Goal: Information Seeking & Learning: Learn about a topic

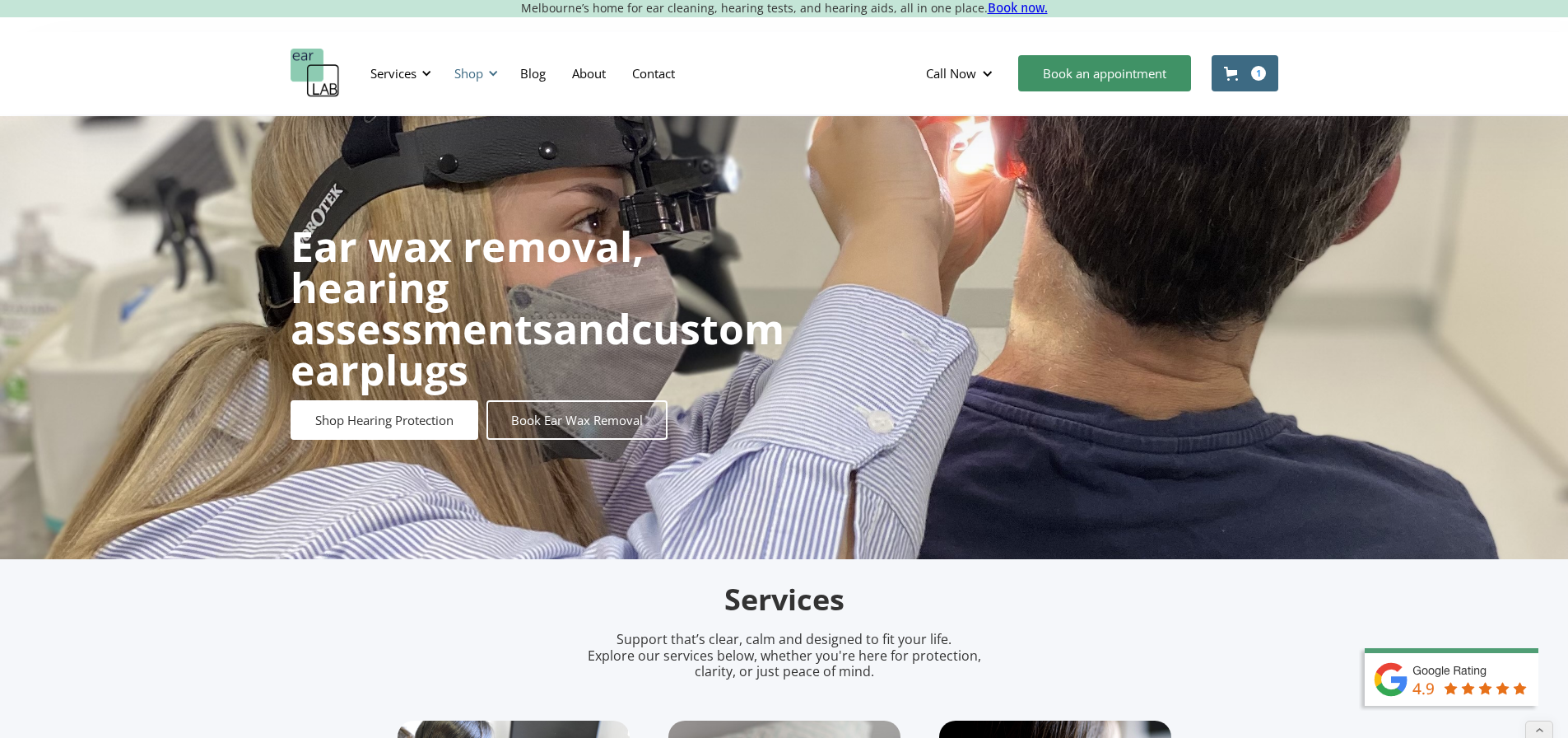
click at [466, 73] on div "Shop" at bounding box center [468, 73] width 29 height 17
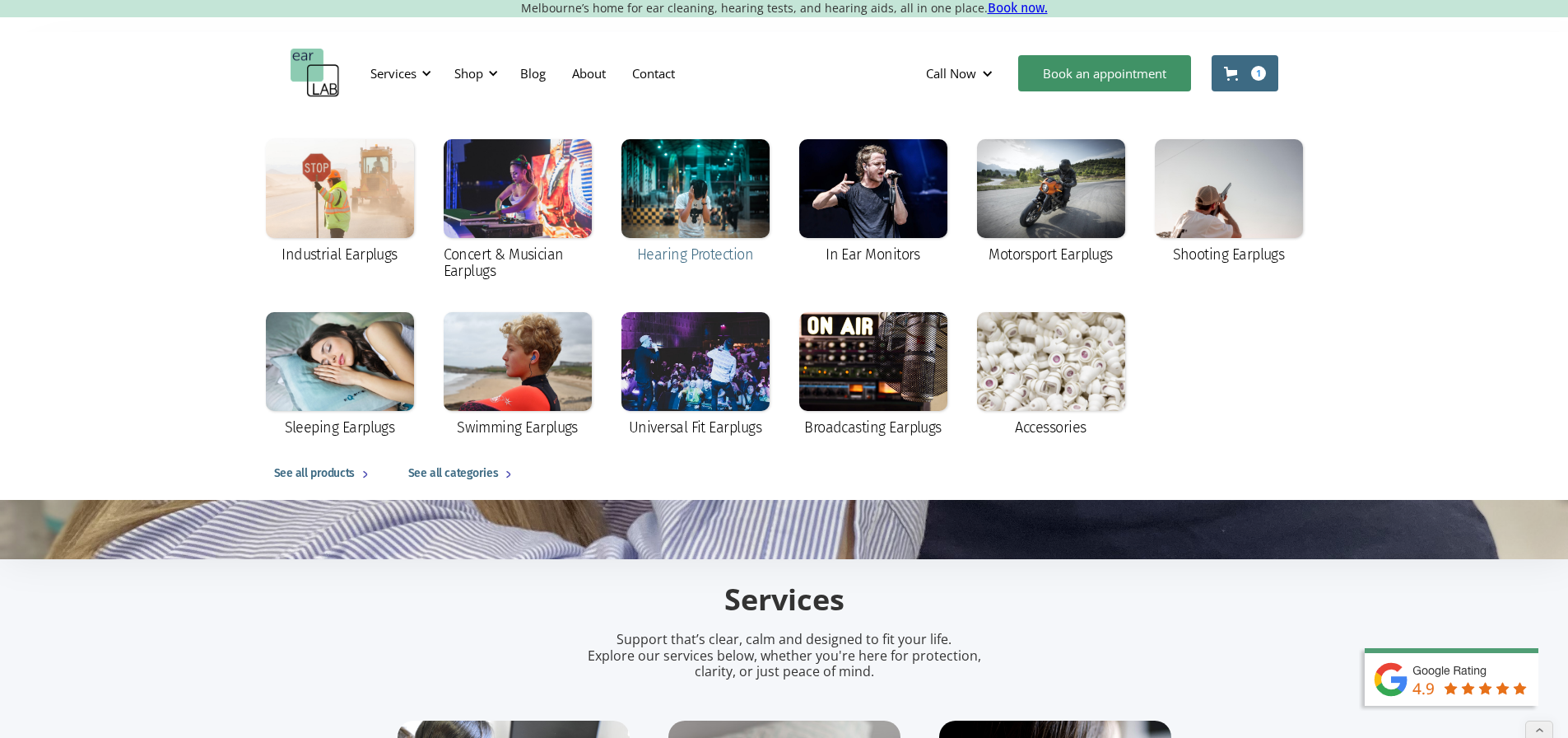
click at [699, 212] on div at bounding box center [696, 188] width 148 height 98
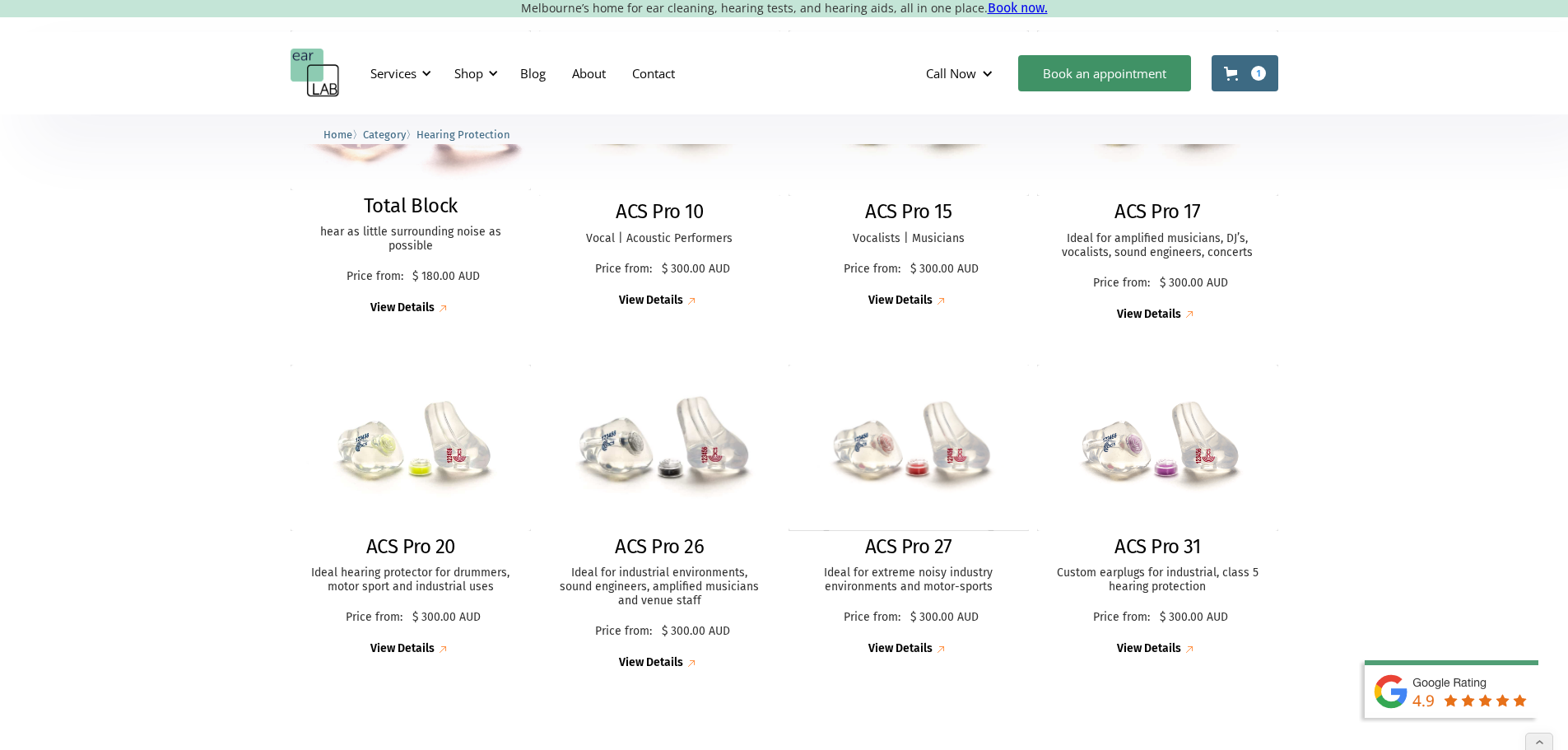
scroll to position [412, 0]
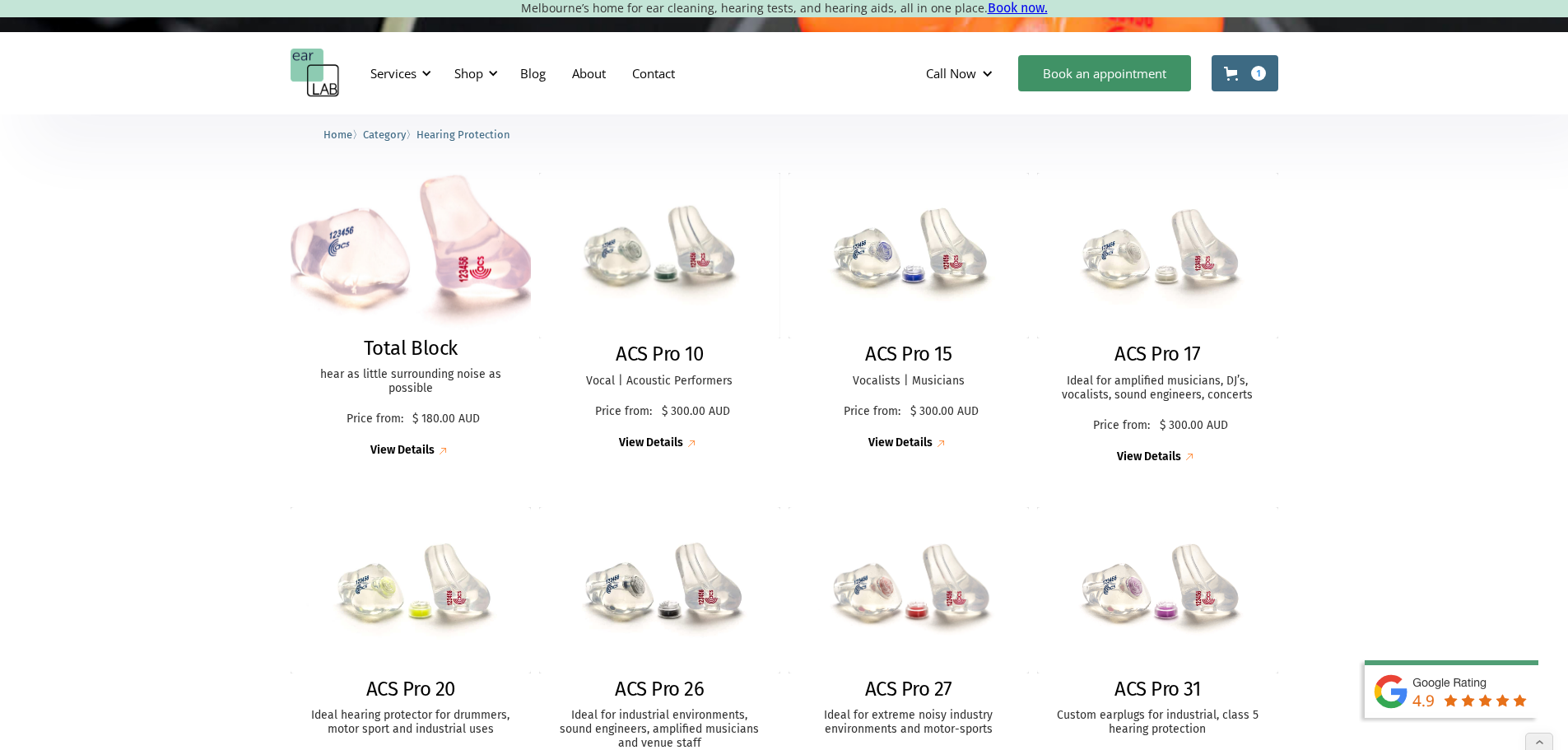
click at [331, 249] on img at bounding box center [410, 252] width 264 height 175
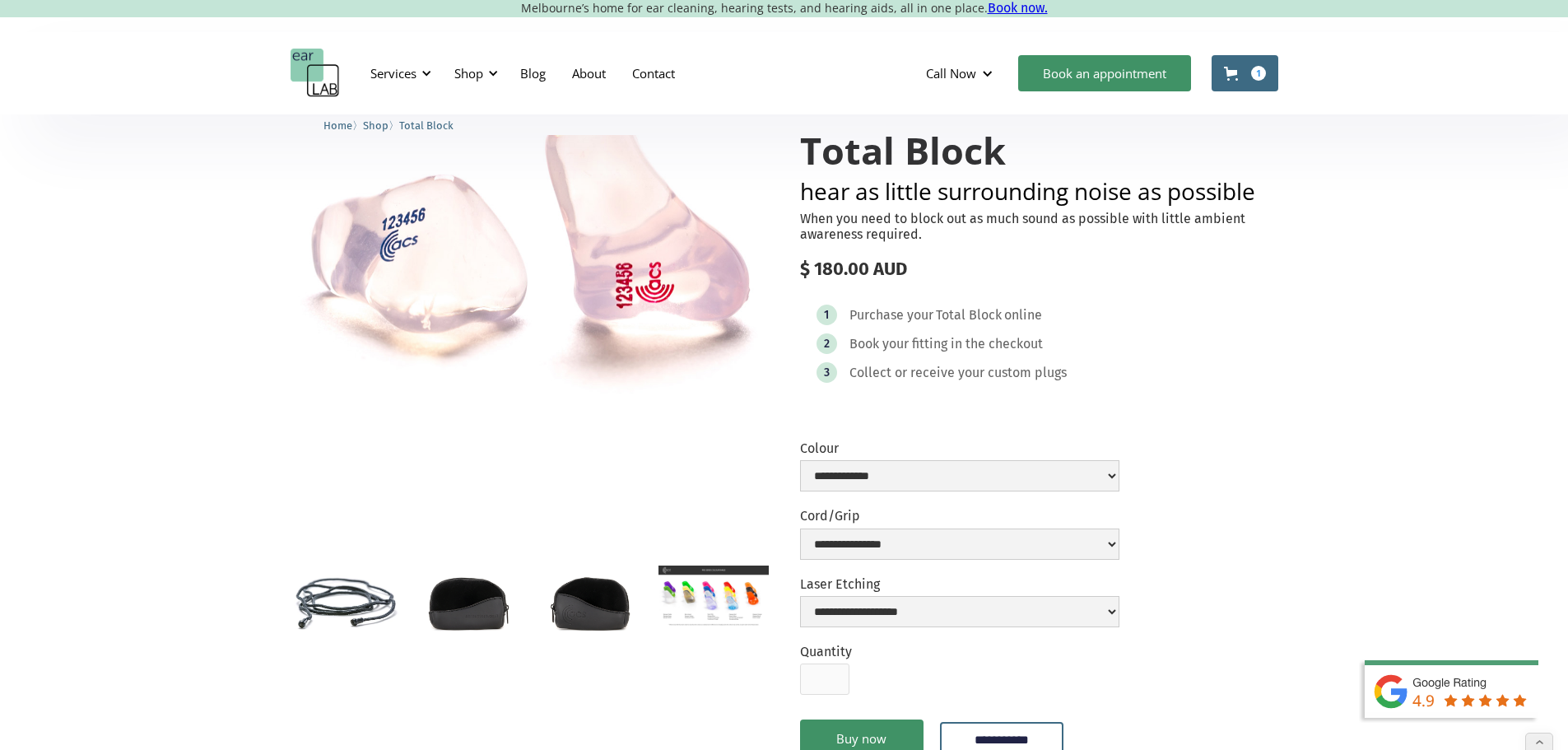
scroll to position [83, 0]
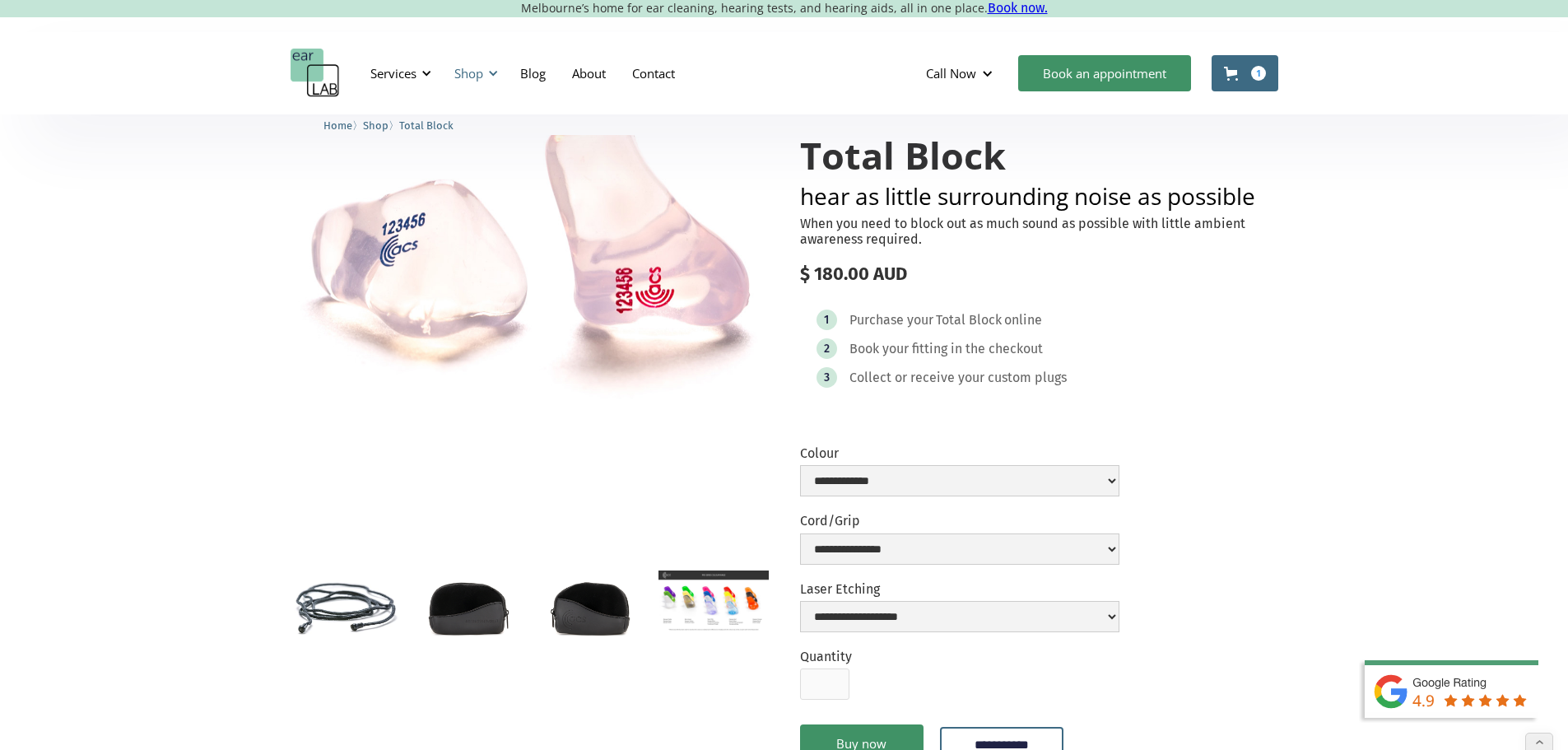
click at [480, 72] on div "Shop" at bounding box center [468, 73] width 29 height 17
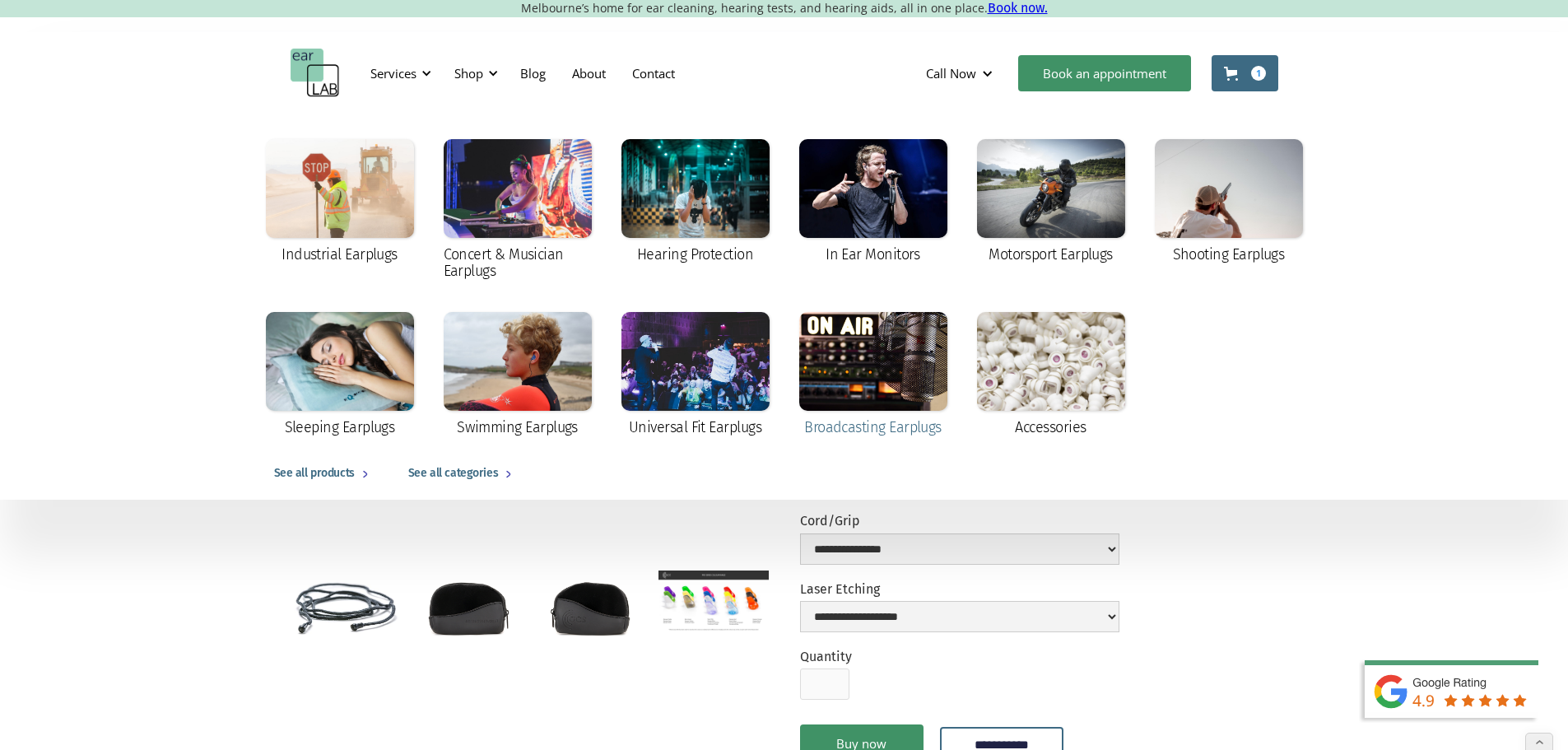
click at [883, 393] on div at bounding box center [873, 361] width 148 height 98
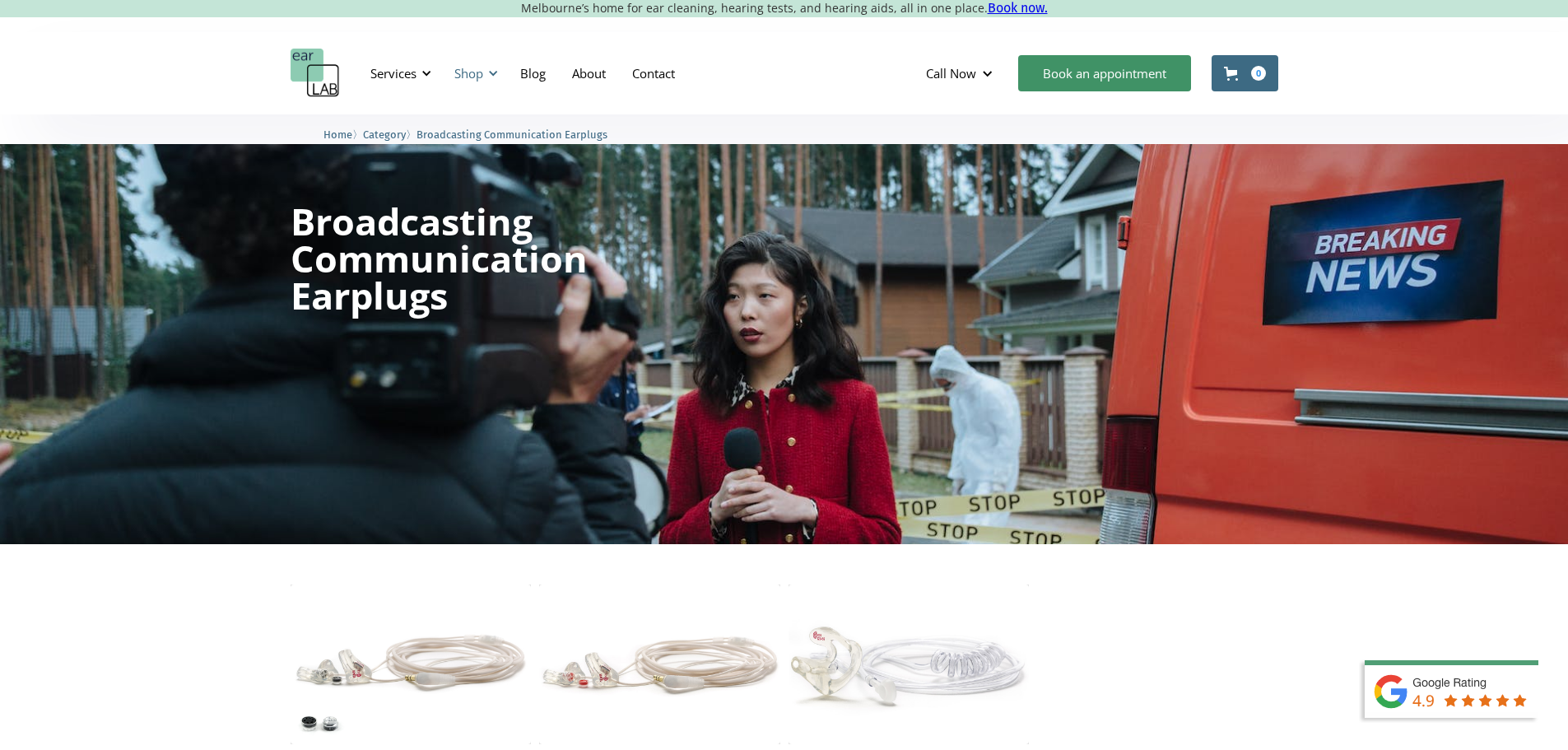
click at [467, 72] on div "Shop" at bounding box center [468, 73] width 29 height 17
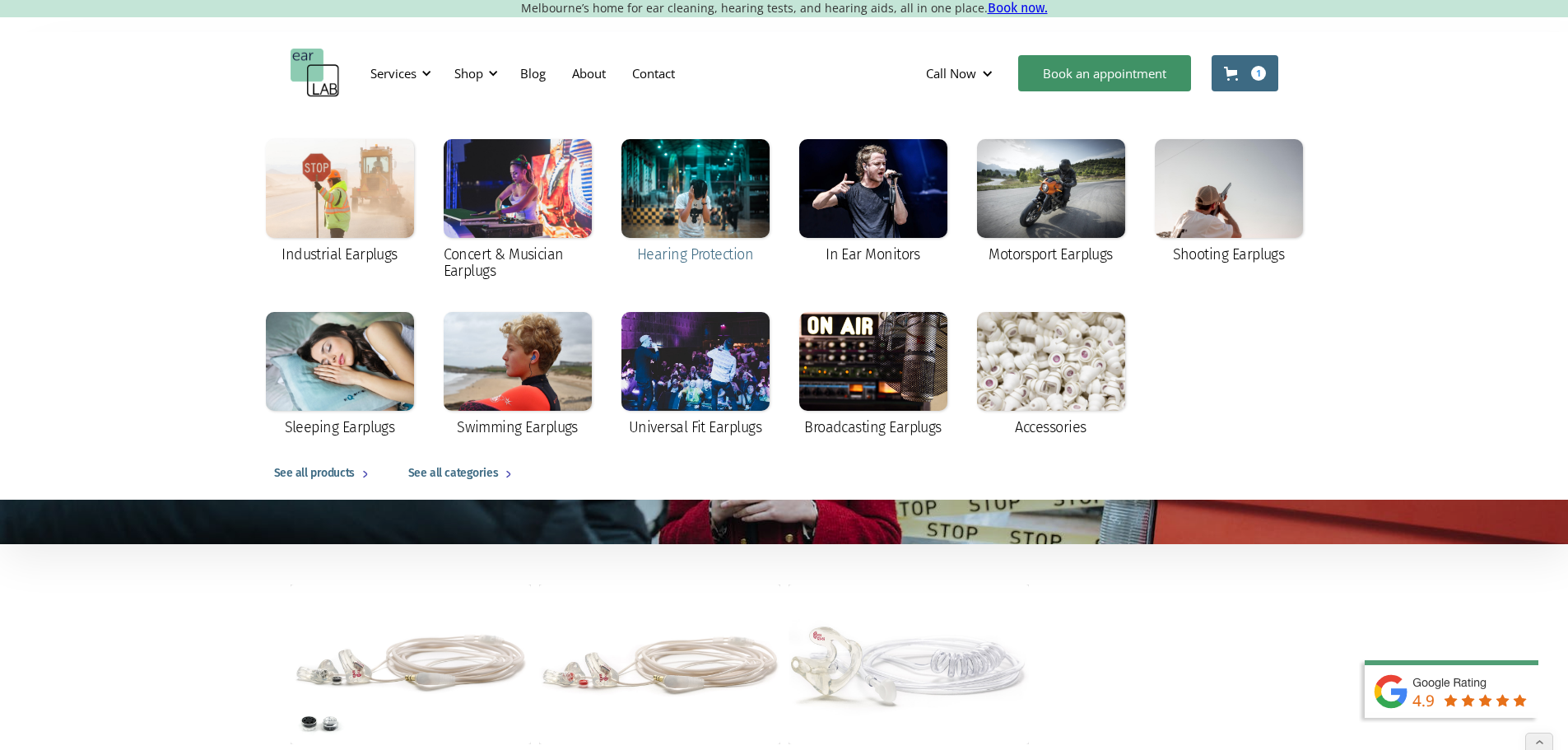
click at [702, 219] on div at bounding box center [696, 188] width 148 height 98
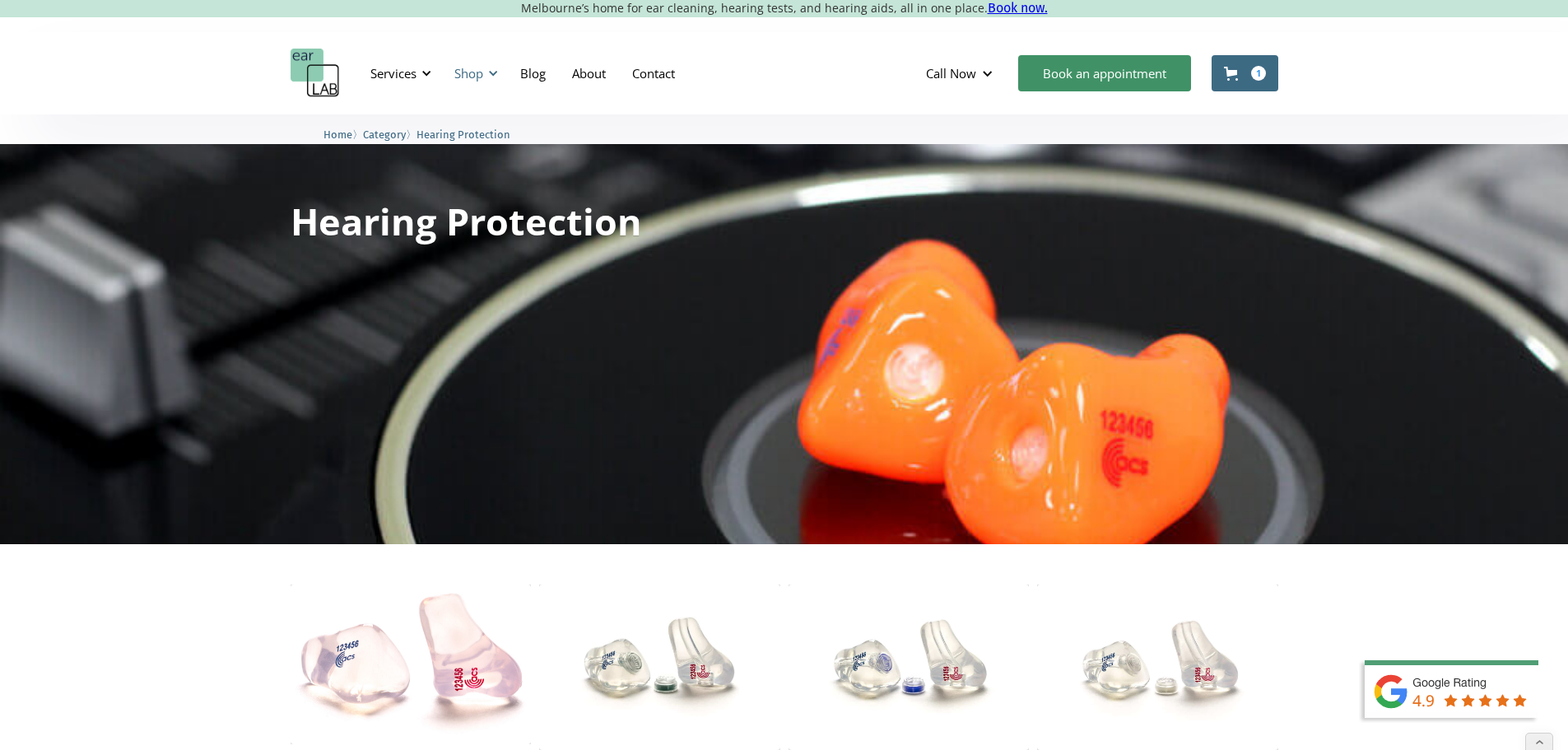
click at [470, 76] on div "Shop" at bounding box center [468, 73] width 29 height 17
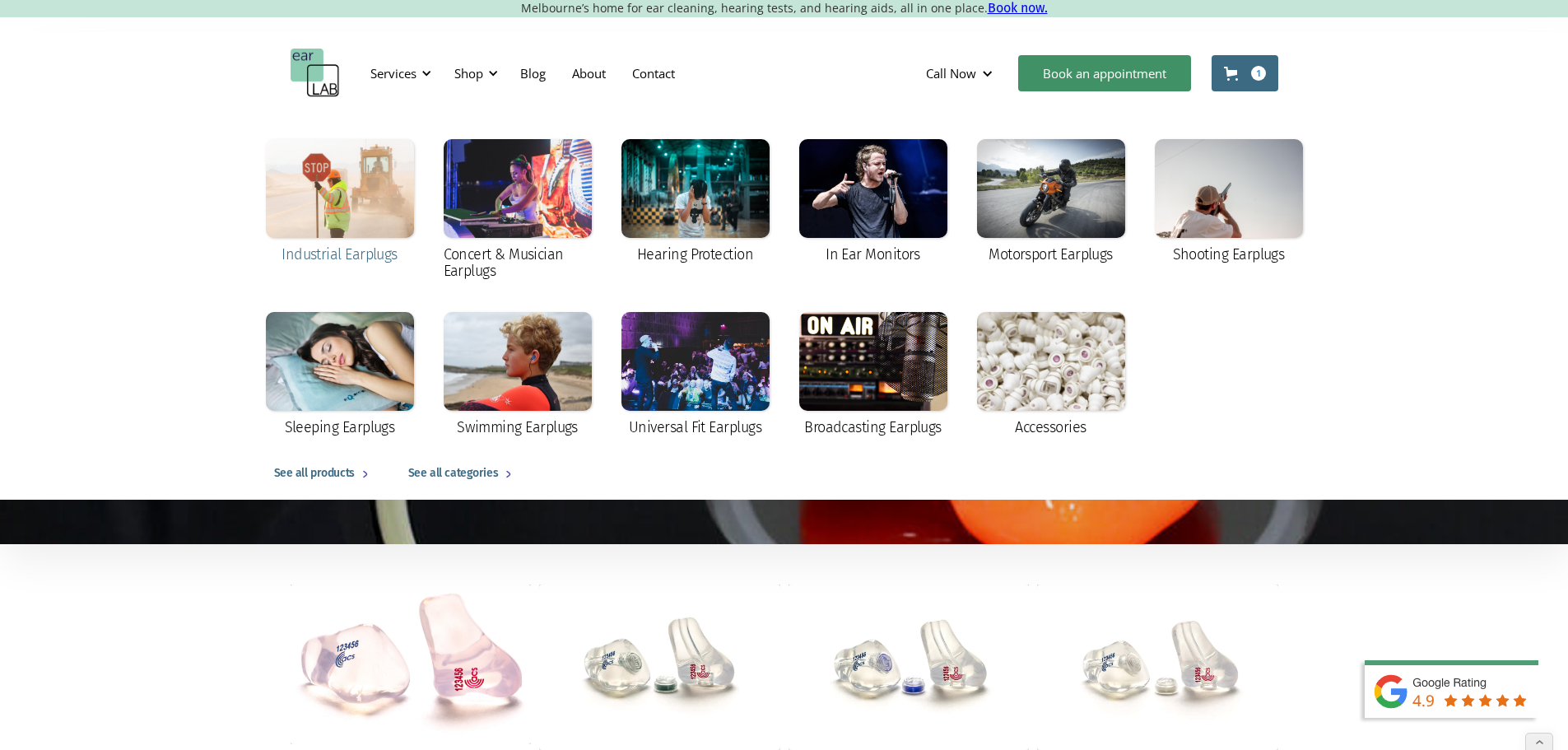
click at [332, 214] on div at bounding box center [340, 188] width 148 height 98
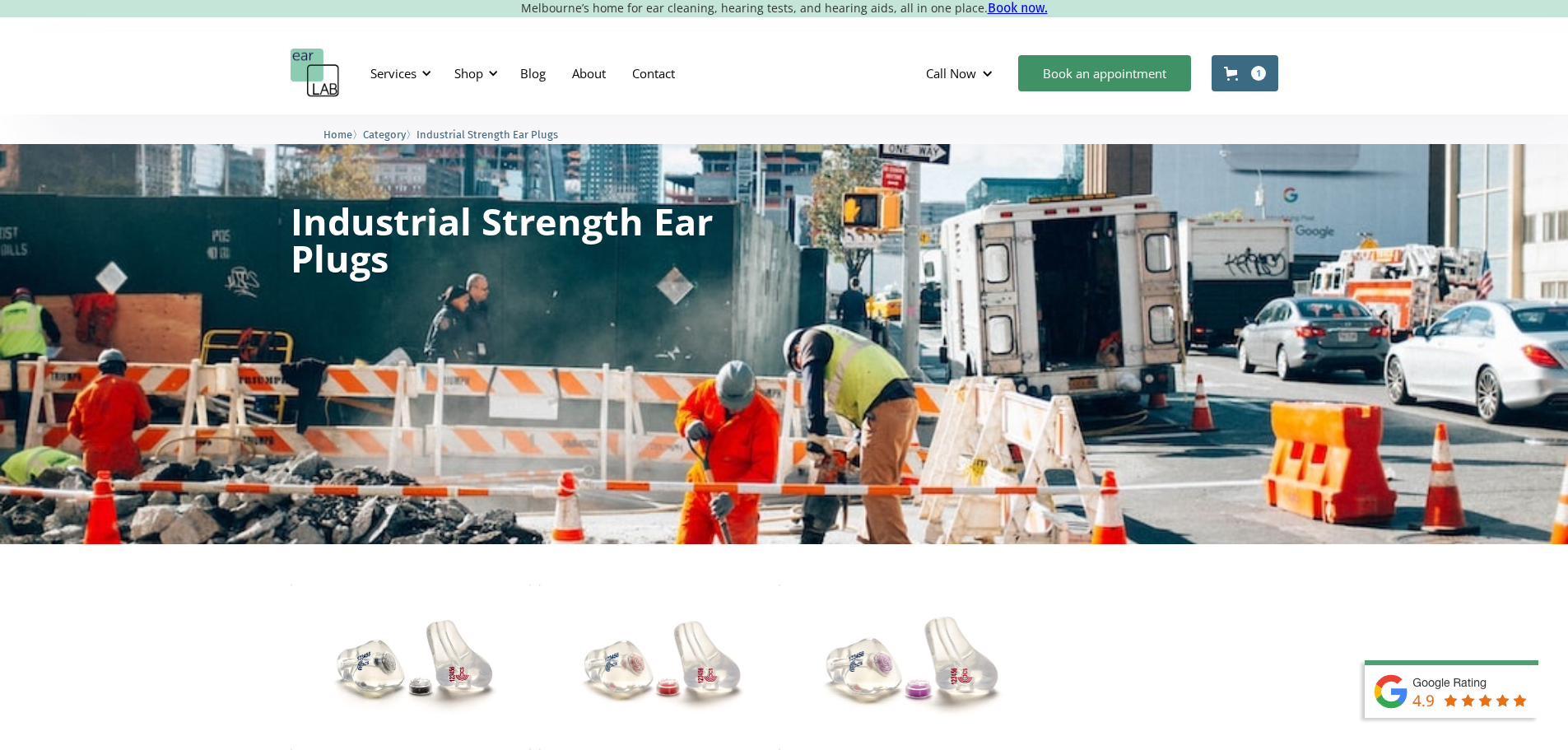
scroll to position [247, 0]
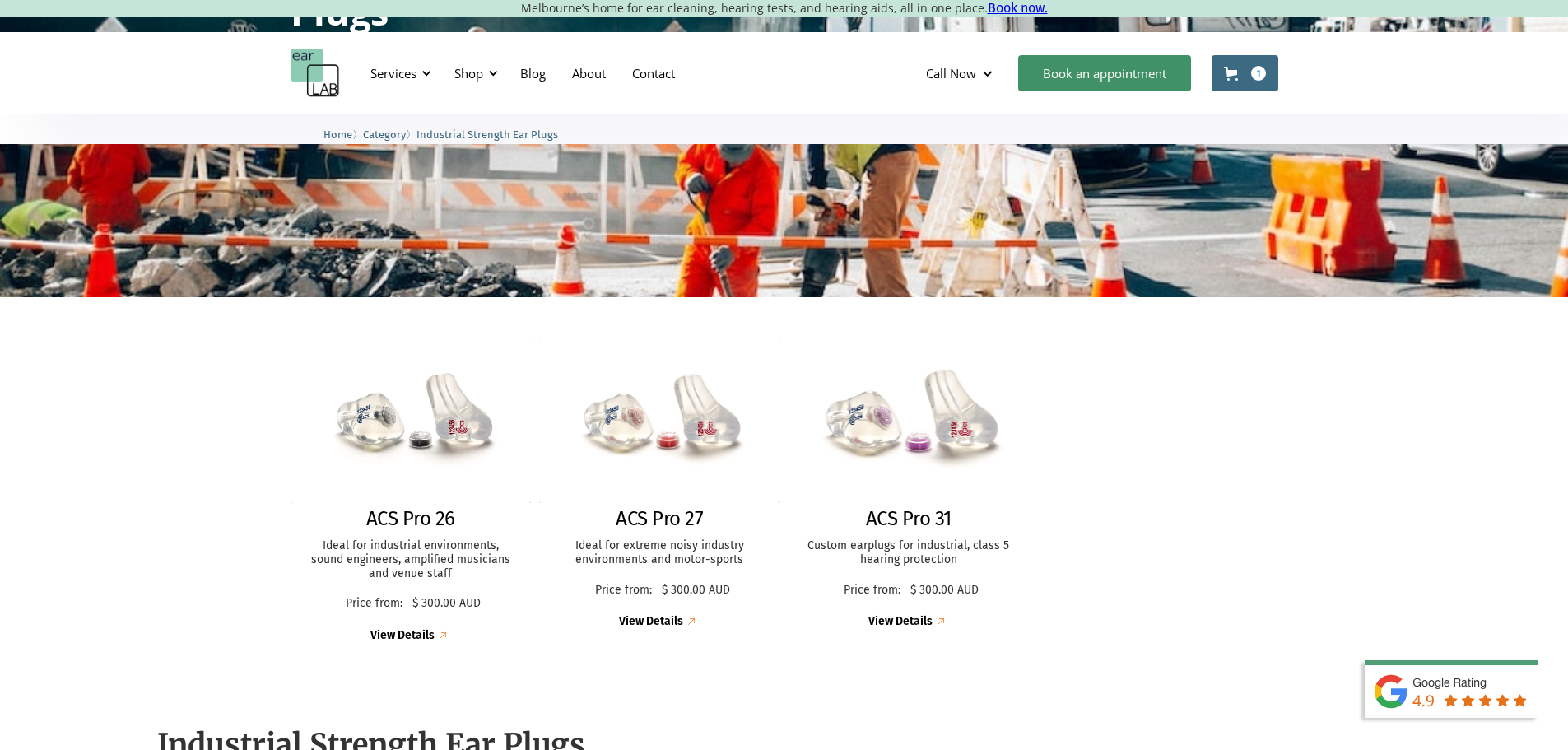
click at [894, 422] on img at bounding box center [909, 420] width 265 height 182
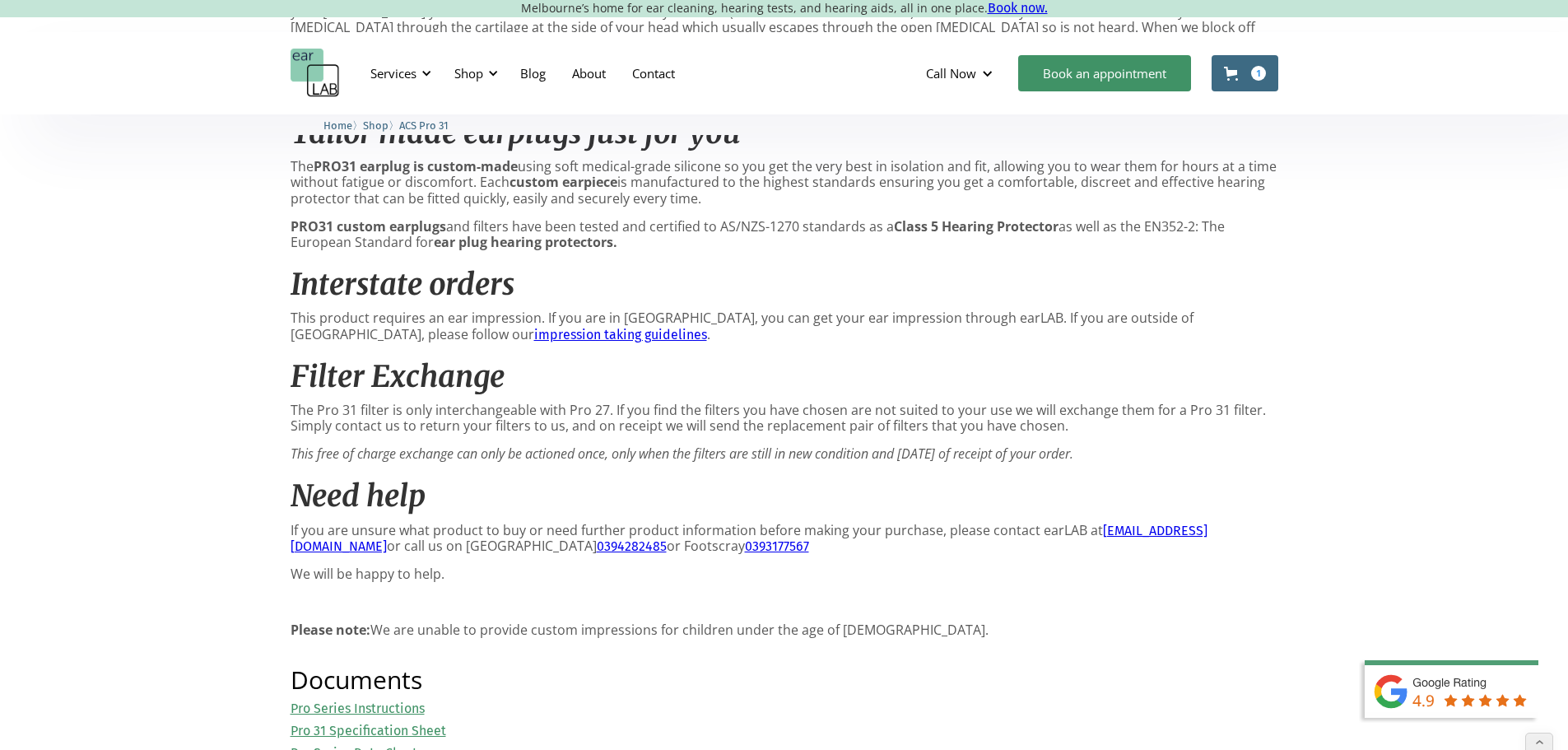
scroll to position [1399, 0]
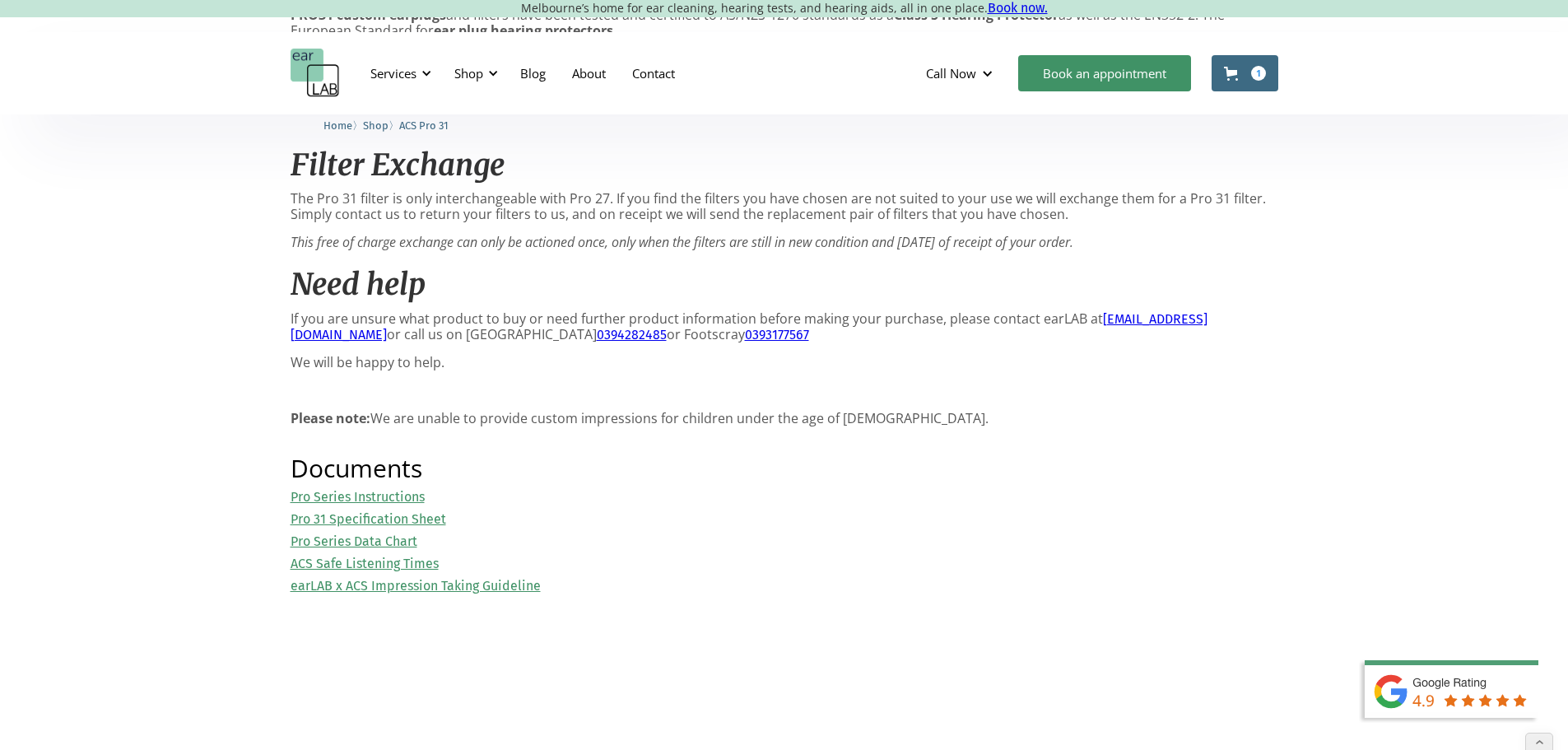
click at [370, 527] on link "Pro 31 Specification Sheet" at bounding box center [368, 519] width 155 height 16
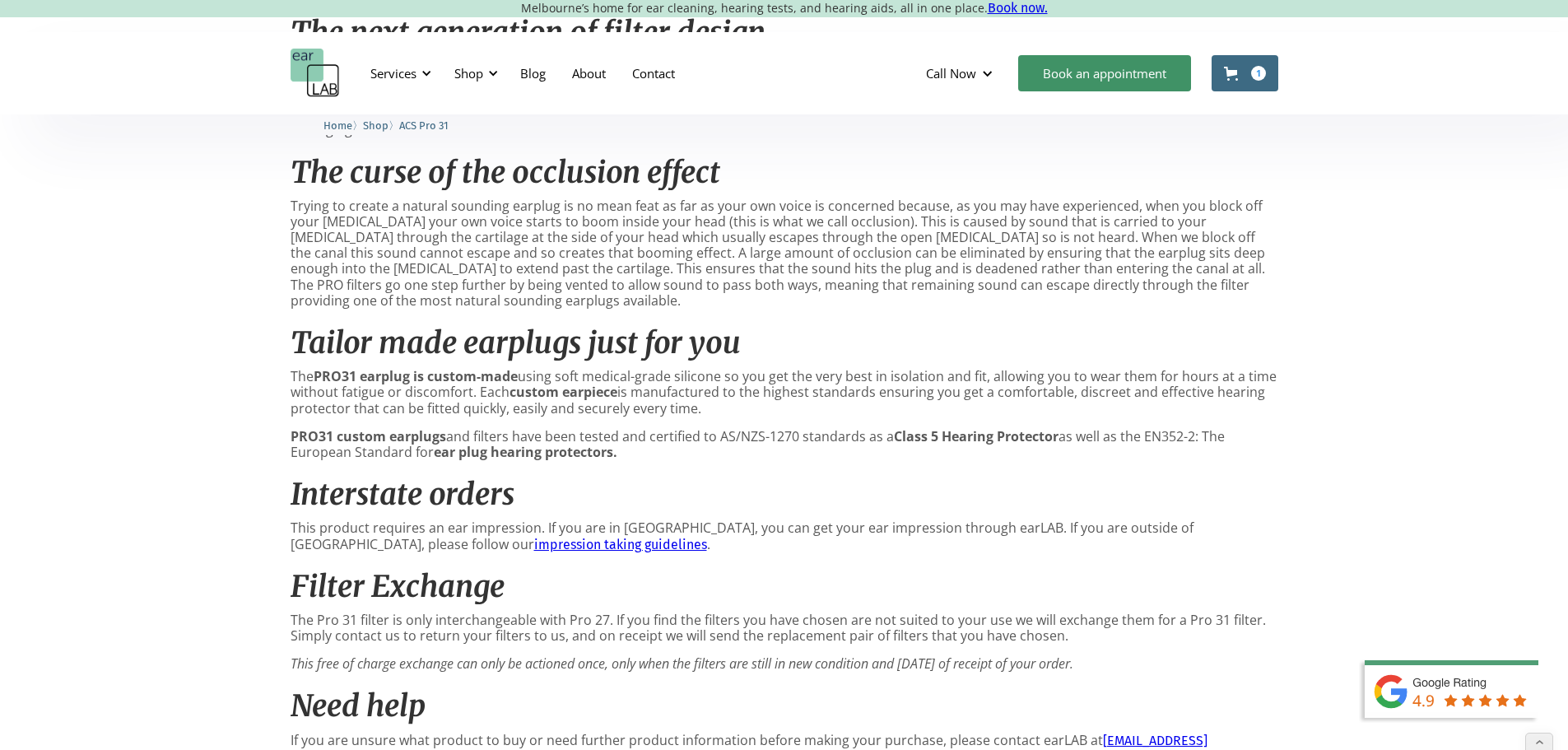
scroll to position [988, 0]
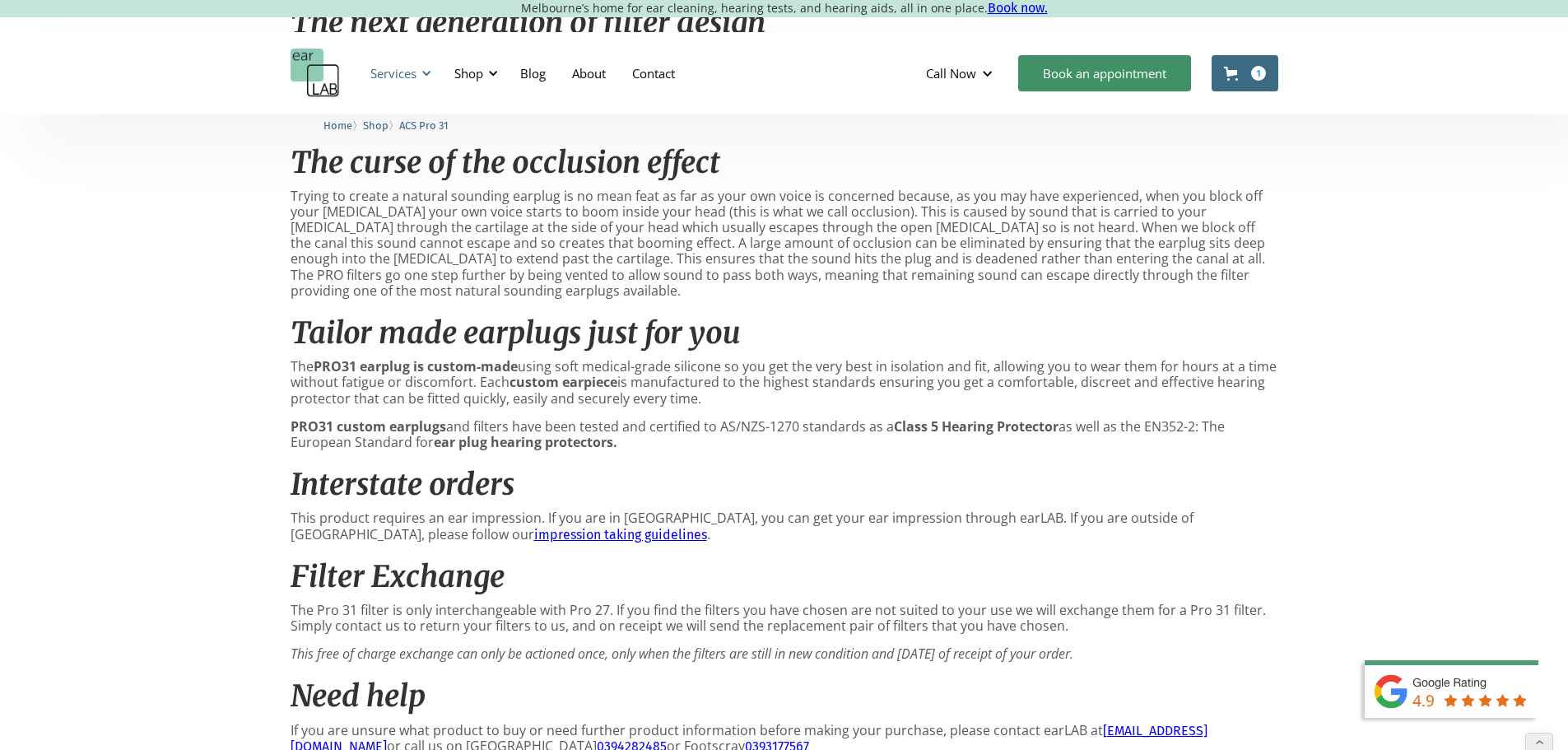
click at [388, 68] on div "Services" at bounding box center [394, 73] width 46 height 17
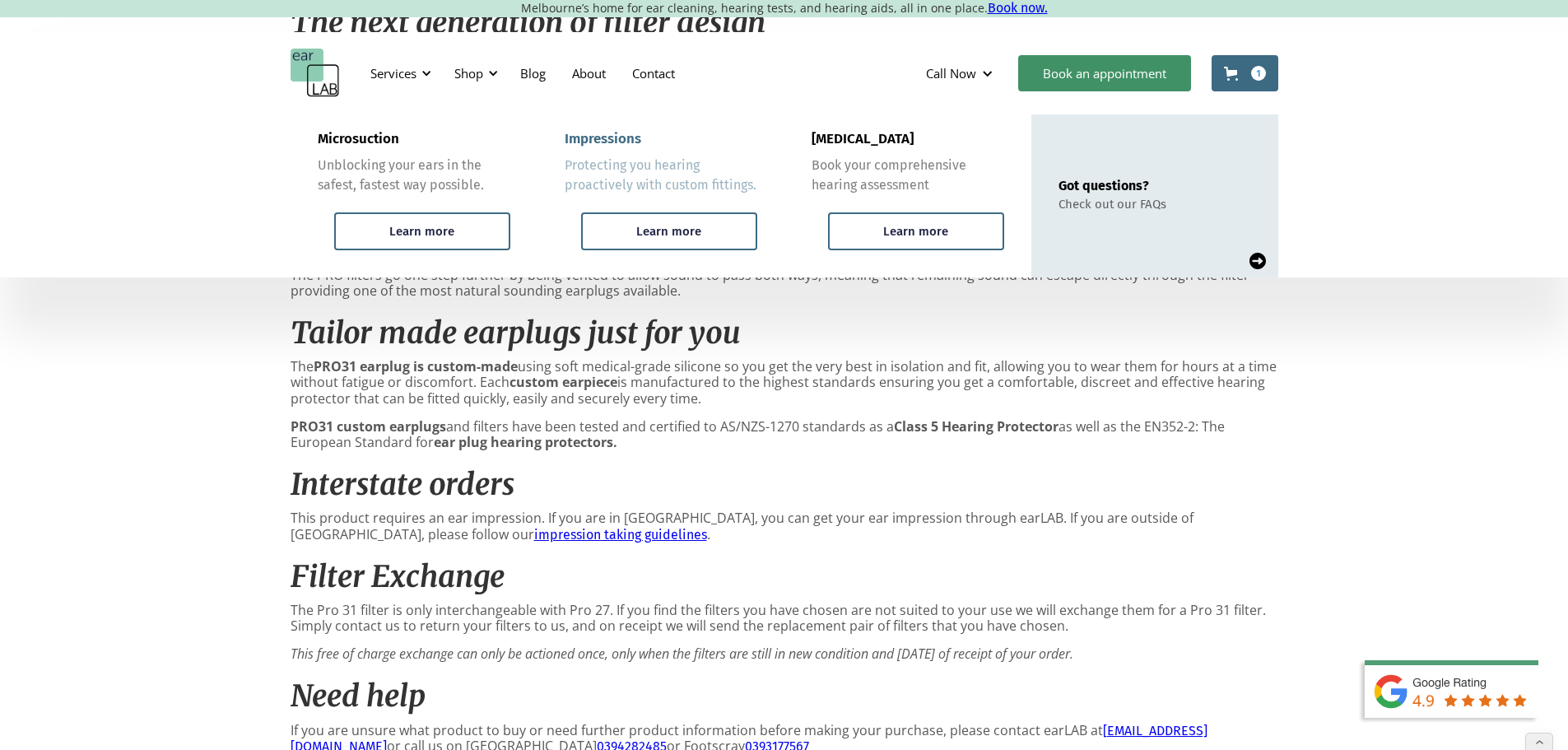
click at [603, 138] on div "Impressions" at bounding box center [603, 139] width 76 height 17
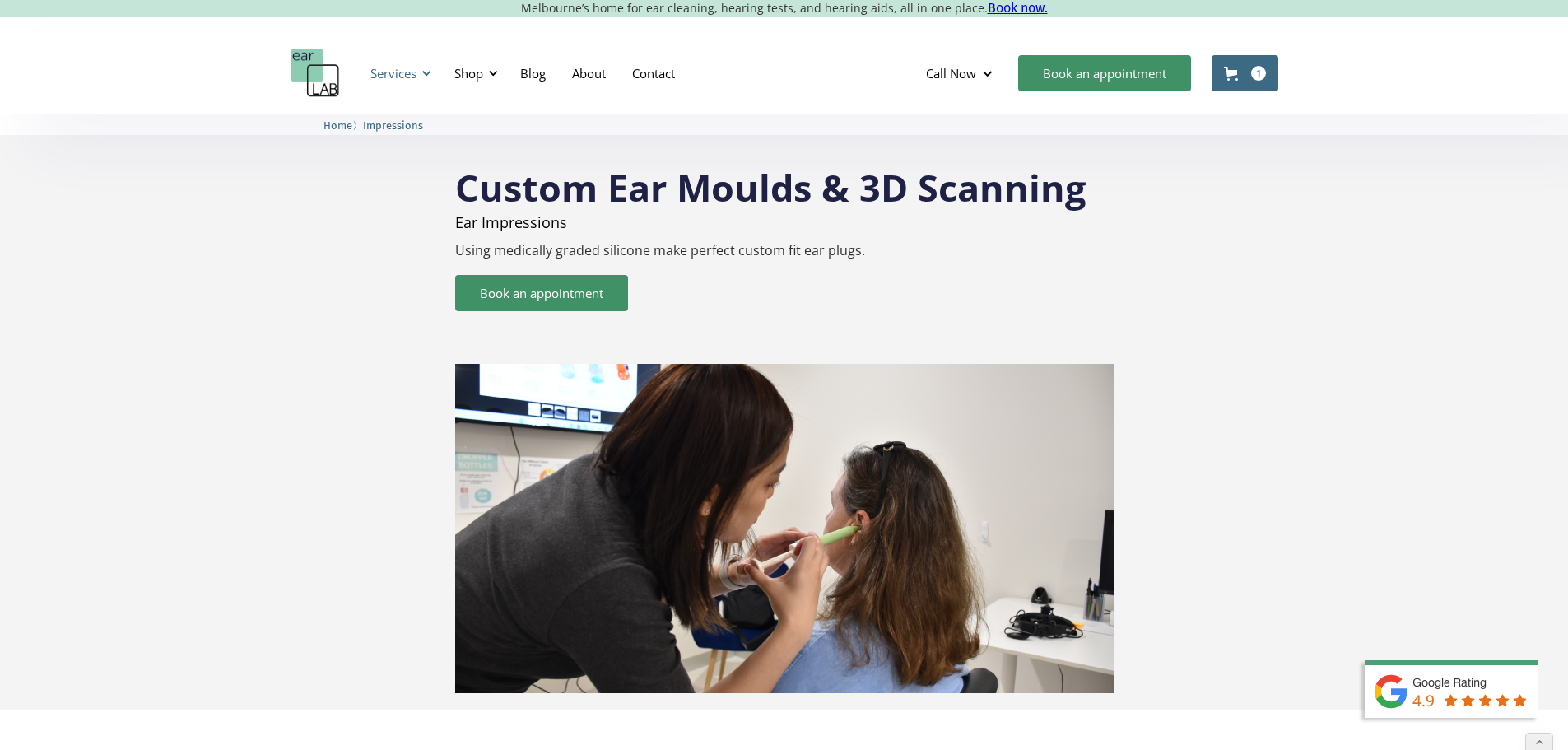
click at [408, 72] on div "Services" at bounding box center [394, 73] width 46 height 17
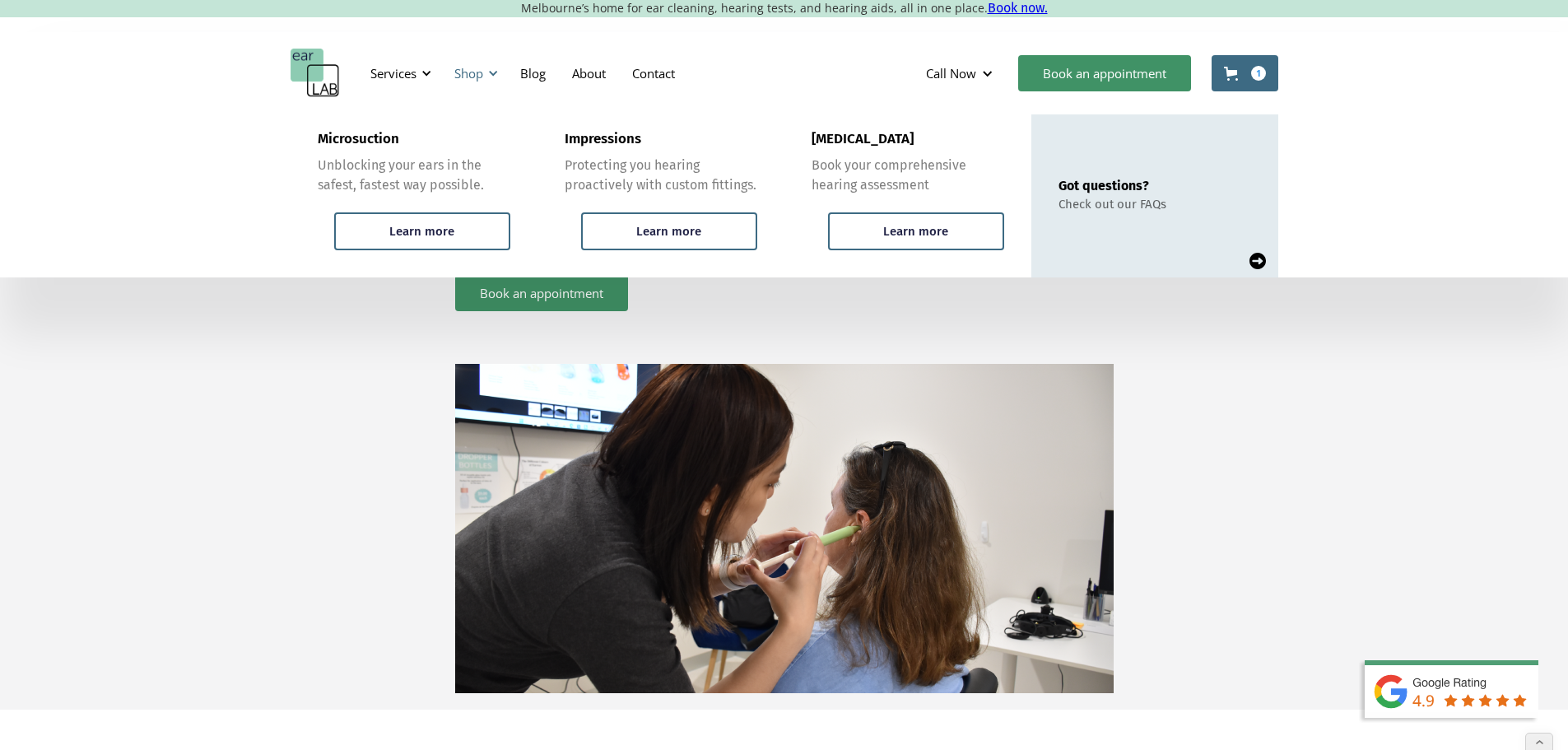
click at [481, 72] on div "Shop" at bounding box center [468, 73] width 29 height 17
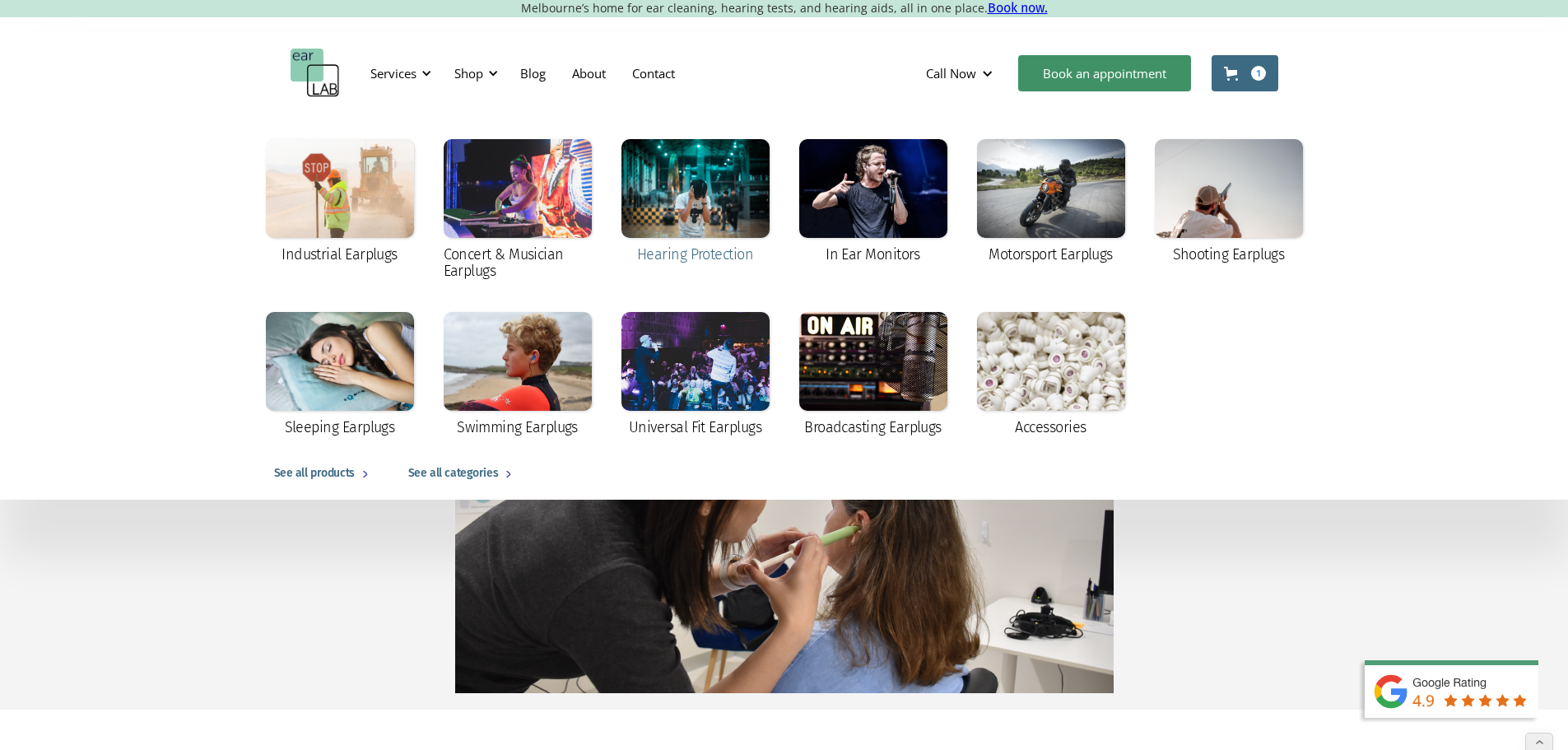
click at [700, 200] on div at bounding box center [696, 188] width 148 height 98
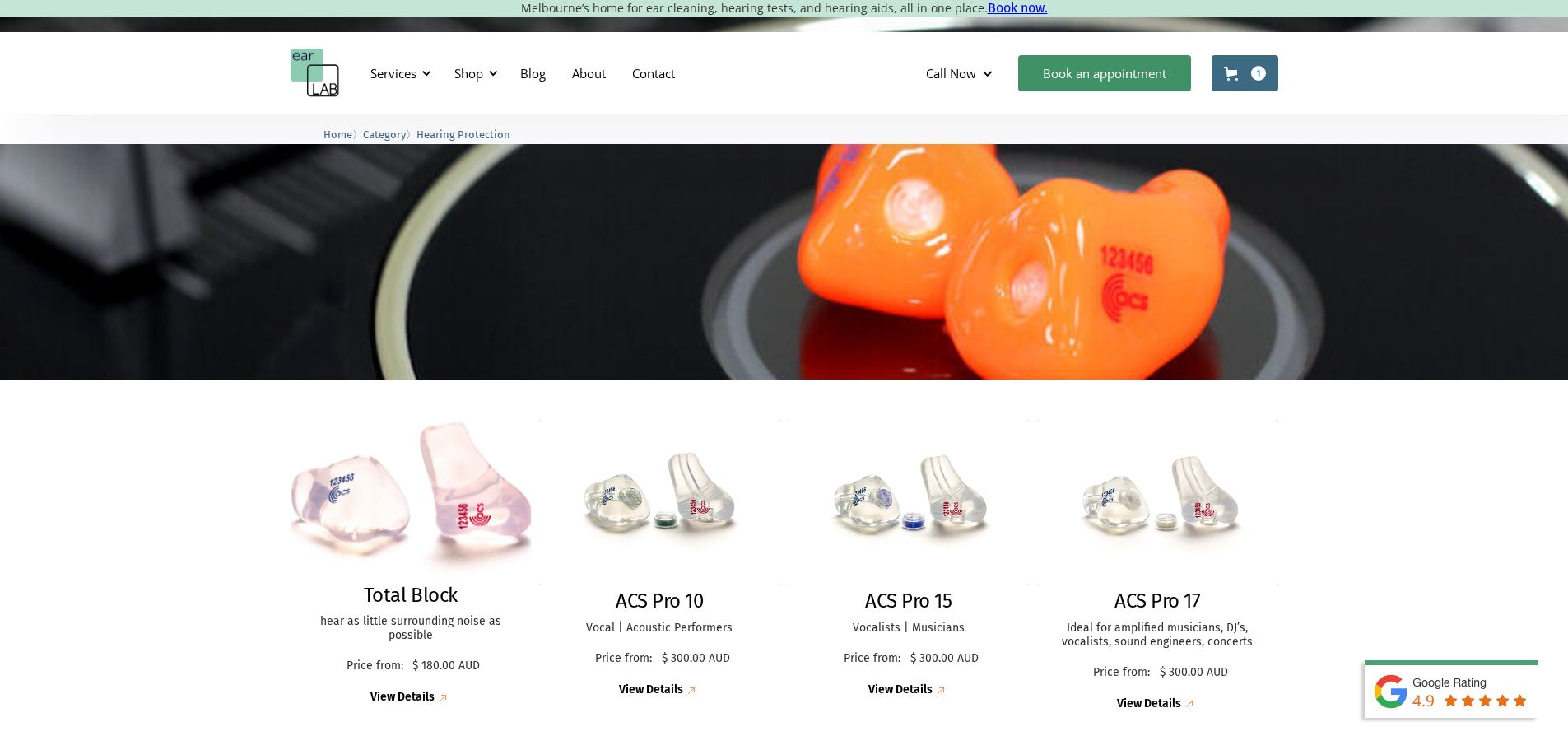
click at [364, 508] on img at bounding box center [410, 500] width 263 height 174
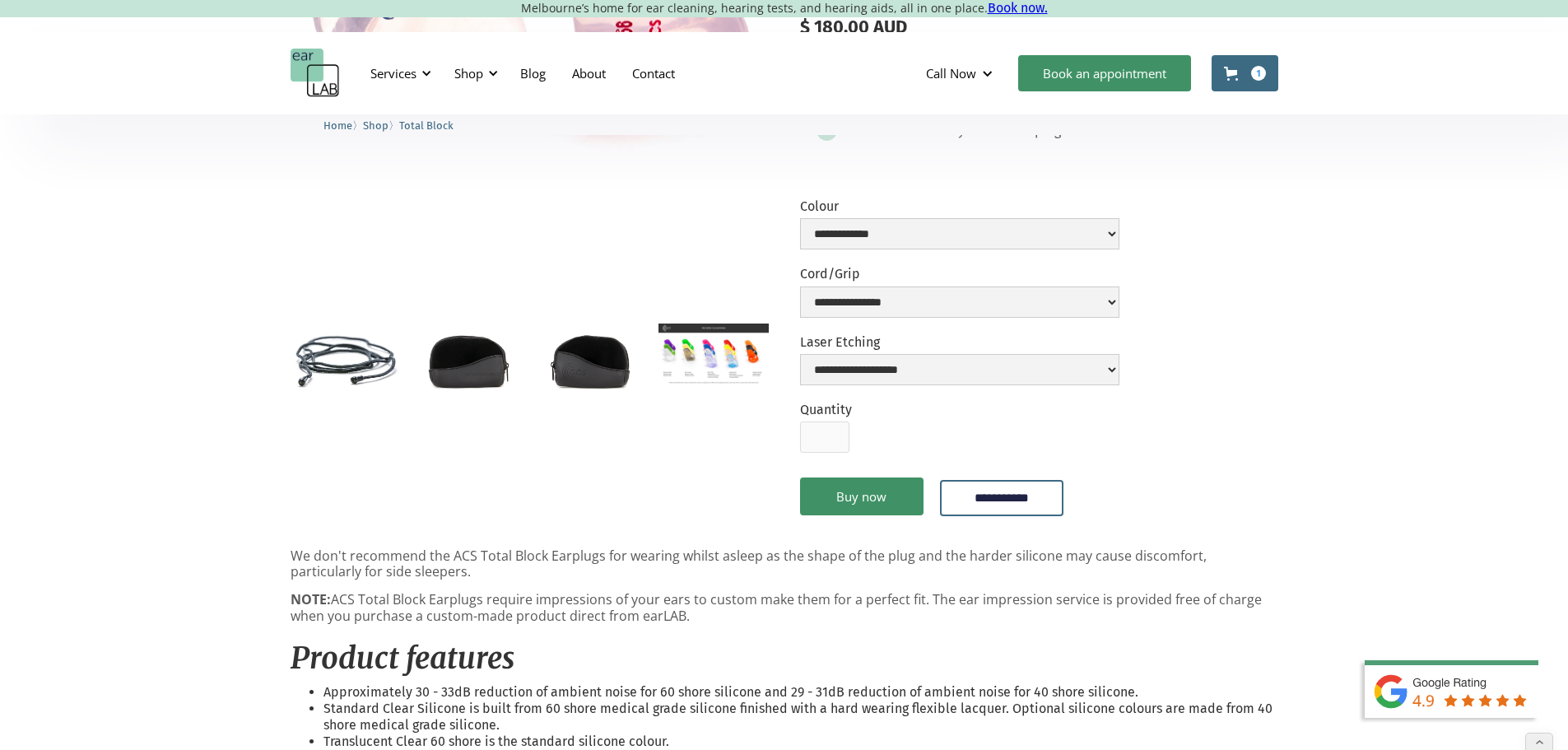
scroll to position [576, 0]
